Goal: Transaction & Acquisition: Purchase product/service

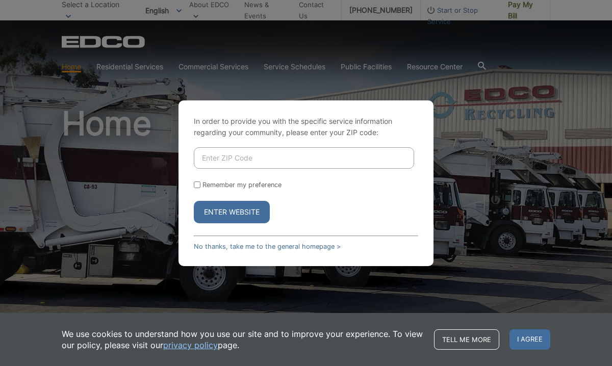
click at [239, 163] on input "Enter ZIP Code" at bounding box center [304, 157] width 220 height 21
type input "92014"
click at [194, 185] on input "Remember my preference" at bounding box center [197, 185] width 7 height 7
checkbox input "true"
click at [212, 210] on button "Enter Website" at bounding box center [232, 212] width 76 height 22
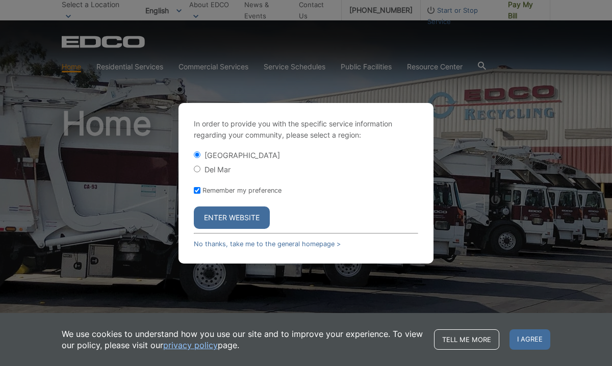
click at [197, 170] on input "Del Mar" at bounding box center [197, 169] width 7 height 7
radio input "true"
click at [222, 217] on button "Enter Website" at bounding box center [232, 218] width 76 height 22
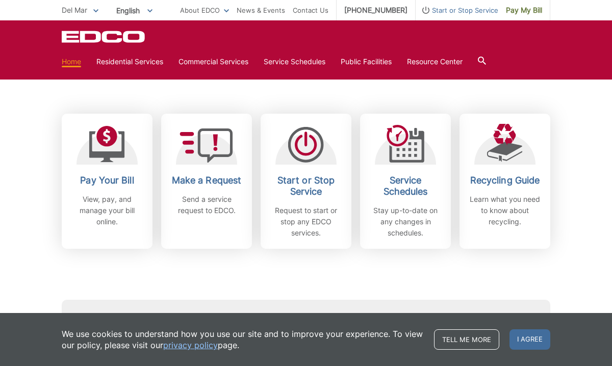
scroll to position [275, 0]
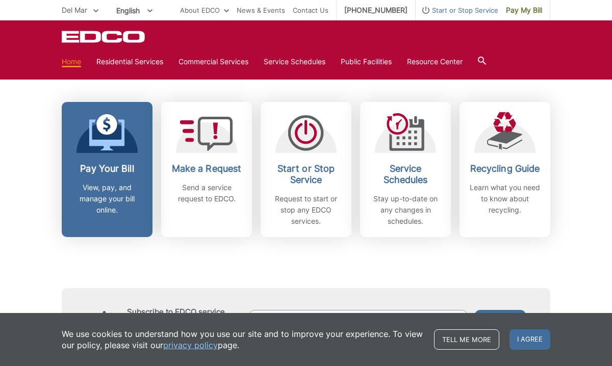
click at [119, 153] on link "Pay Your Bill View, pay, and manage your bill online." at bounding box center [107, 169] width 91 height 135
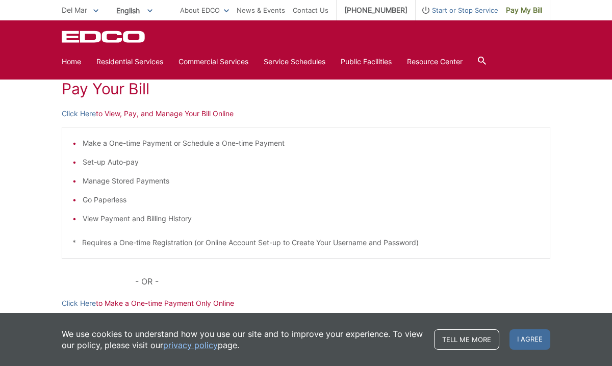
scroll to position [147, 0]
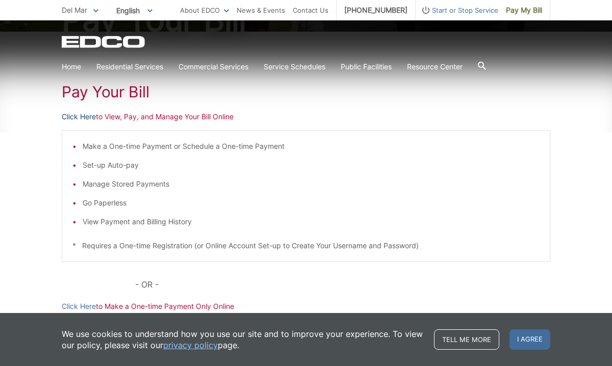
click at [89, 117] on link "Click Here" at bounding box center [79, 116] width 34 height 11
